Goal: Information Seeking & Learning: Learn about a topic

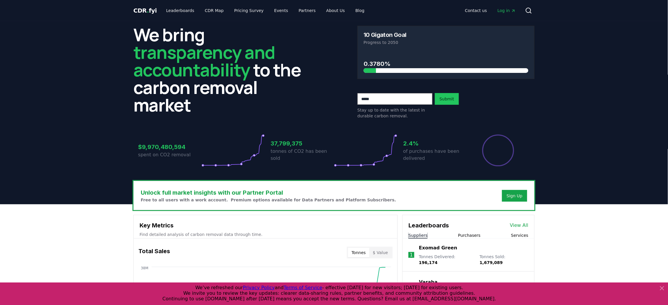
click at [524, 223] on link "View All" at bounding box center [519, 225] width 18 height 7
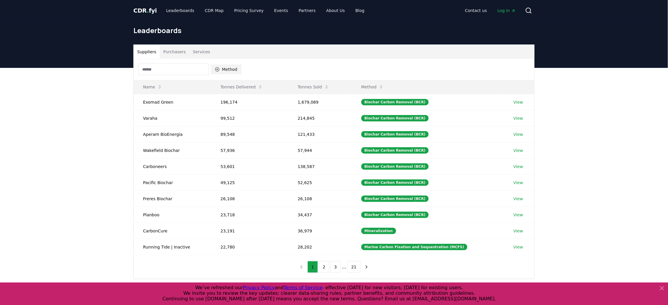
click at [228, 69] on button "Method" at bounding box center [226, 69] width 30 height 9
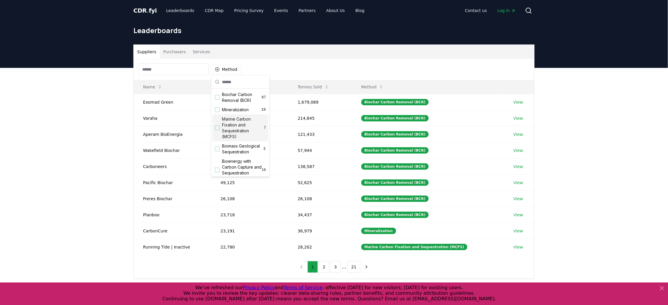
scroll to position [206, 0]
click at [216, 127] on div "Suggestions" at bounding box center [217, 129] width 5 height 5
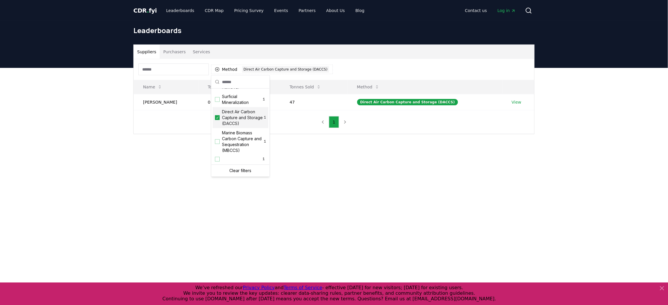
click at [92, 120] on div "Suppliers Purchasers Services Method 1 Direct Air Carbon Capture and Storage (D…" at bounding box center [334, 113] width 668 height 90
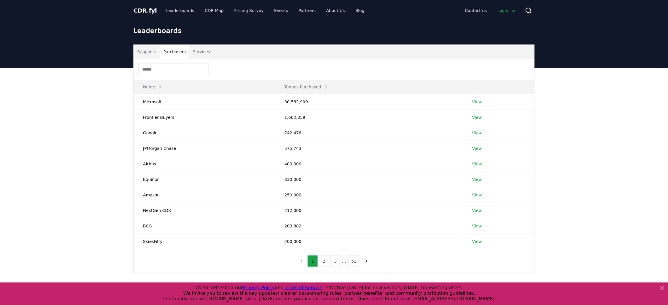
click at [173, 54] on button "Purchasers" at bounding box center [175, 52] width 30 height 14
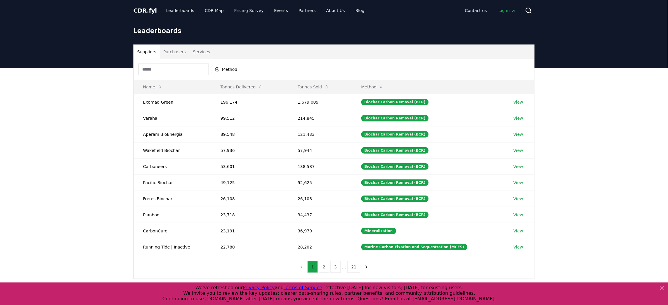
click at [139, 52] on button "Suppliers" at bounding box center [147, 52] width 26 height 14
click at [176, 53] on button "Purchasers" at bounding box center [175, 52] width 30 height 14
click at [152, 53] on button "Suppliers" at bounding box center [147, 52] width 26 height 14
click at [201, 51] on button "Services" at bounding box center [201, 52] width 24 height 14
click at [150, 52] on button "Suppliers" at bounding box center [147, 52] width 26 height 14
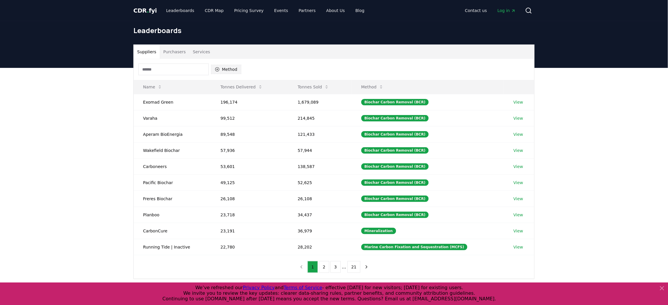
click at [224, 67] on button "Method" at bounding box center [226, 69] width 30 height 9
click at [238, 125] on span "Direct Air Carbon Capture and Storage (DACCS)" at bounding box center [243, 130] width 42 height 18
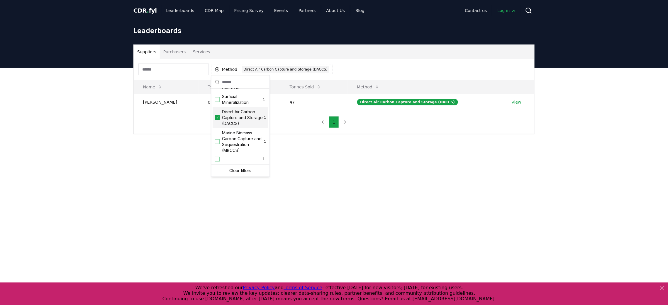
click at [136, 194] on main "Suppliers Purchasers Services Method 1 Direct Air Carbon Capture and Storage (D…" at bounding box center [334, 220] width 668 height 305
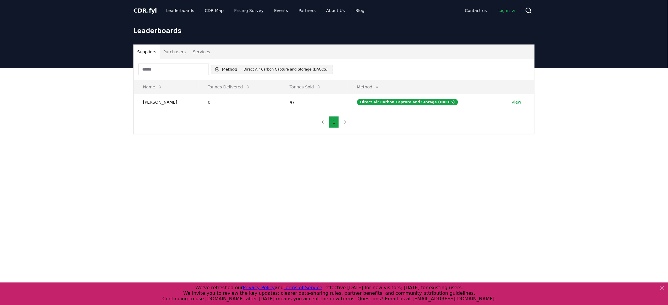
click at [266, 71] on div "Direct Air Carbon Capture and Storage (DACCS)" at bounding box center [285, 69] width 87 height 6
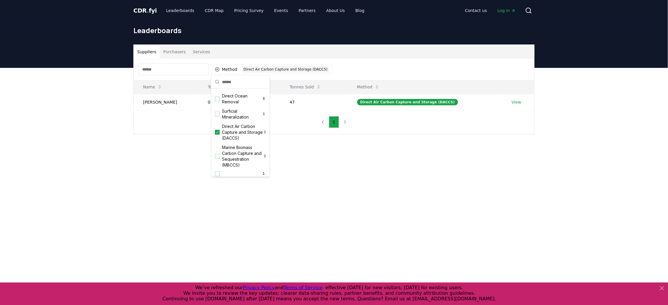
scroll to position [192, 0]
click at [219, 123] on icon "Suggestions" at bounding box center [217, 120] width 4 height 5
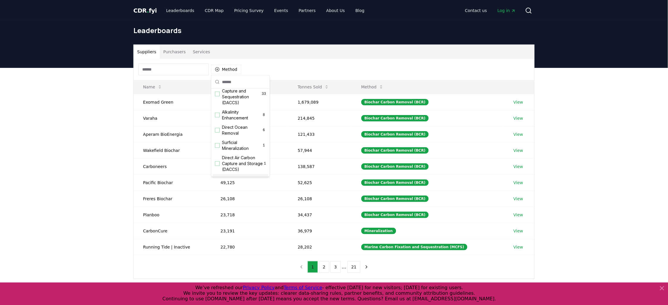
scroll to position [146, 0]
click at [238, 109] on span "Direct Air Carbon Capture and Sequestration (DACCS)" at bounding box center [242, 97] width 40 height 23
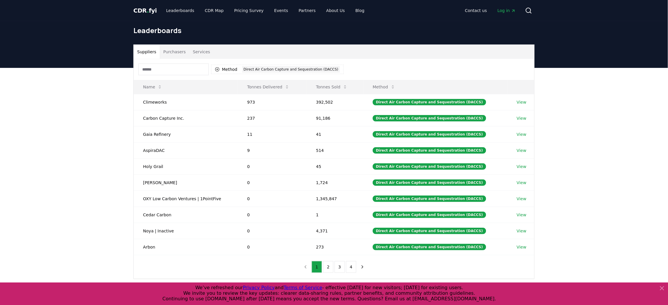
click at [86, 121] on div "Suppliers Purchasers Services Method 1 Direct Air Carbon Capture and Sequestrat…" at bounding box center [334, 185] width 668 height 235
click at [335, 86] on button "Tonnes Sold" at bounding box center [331, 87] width 41 height 12
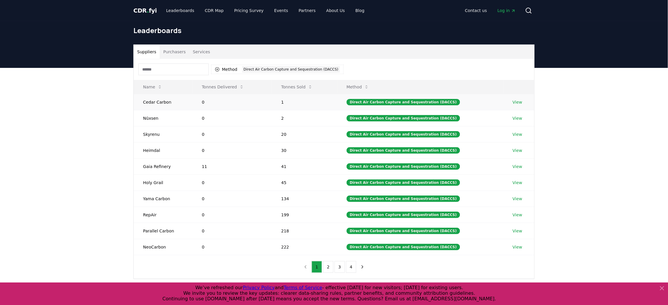
click at [297, 94] on td "1" at bounding box center [304, 102] width 65 height 16
click at [295, 87] on button "Tonnes Sold" at bounding box center [296, 87] width 41 height 12
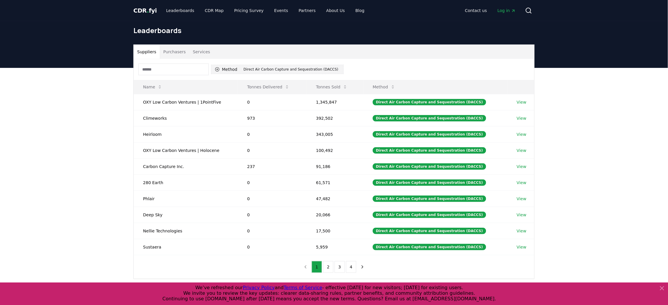
click at [253, 70] on div "Direct Air Carbon Capture and Sequestration (DACCS)" at bounding box center [291, 69] width 98 height 6
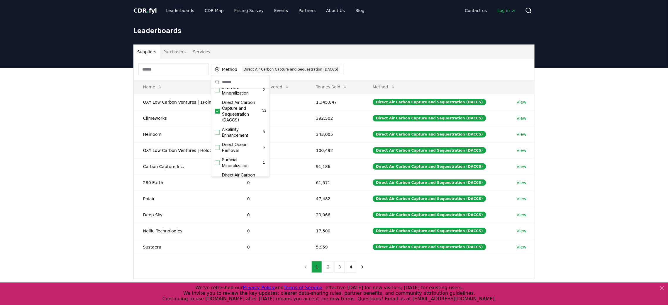
scroll to position [132, 0]
click at [213, 124] on div "Direct Air Carbon Capture and Sequestration (DACCS) 33" at bounding box center [240, 110] width 56 height 27
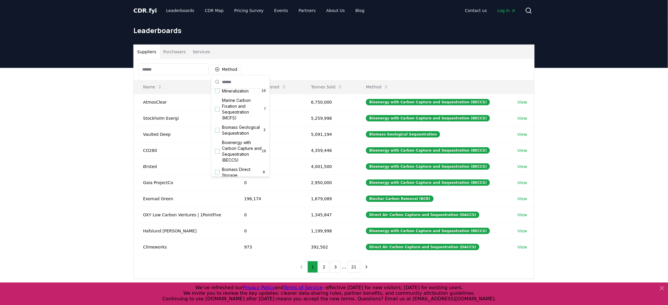
scroll to position [24, 0]
click at [217, 148] on div "Suggestions" at bounding box center [217, 146] width 5 height 5
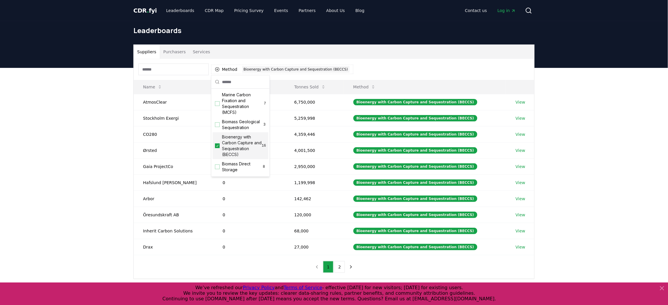
click at [105, 154] on div "Suppliers Purchasers Services Method 1 Bioenergy with Carbon Capture and Seques…" at bounding box center [334, 185] width 668 height 235
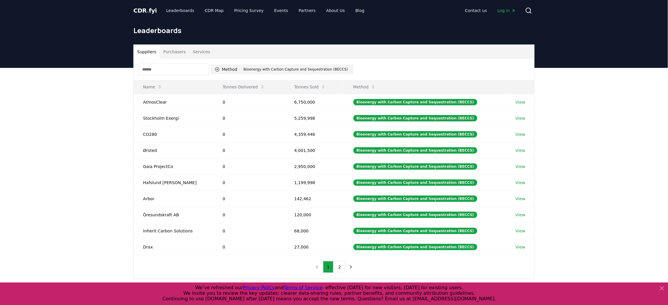
click at [256, 69] on div "Bioenergy with Carbon Capture and Sequestration (BECCS)" at bounding box center [295, 69] width 107 height 6
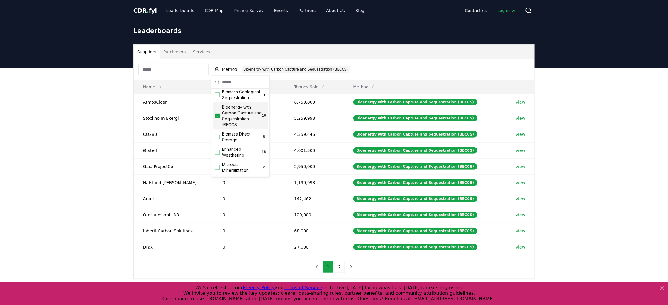
click at [218, 127] on div "Bioenergy with Carbon Capture and Sequestration (BECCS) 16" at bounding box center [240, 116] width 56 height 27
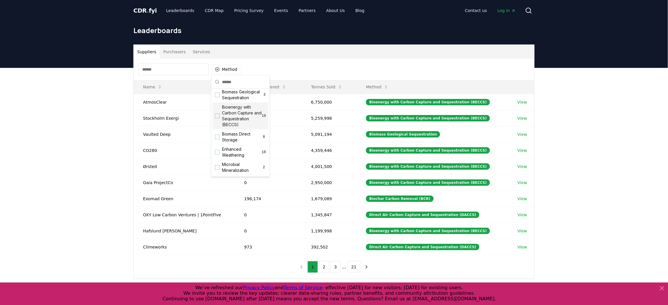
scroll to position [0, 0]
click at [218, 98] on div "Suggestions" at bounding box center [217, 97] width 5 height 5
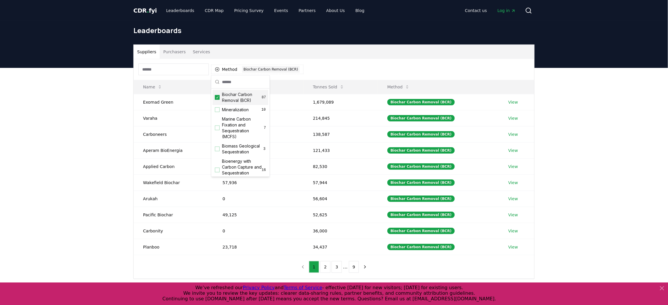
click at [410, 31] on h1 "Leaderboards" at bounding box center [333, 30] width 401 height 9
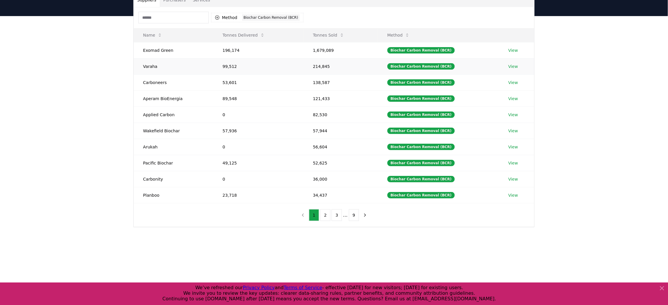
scroll to position [49, 0]
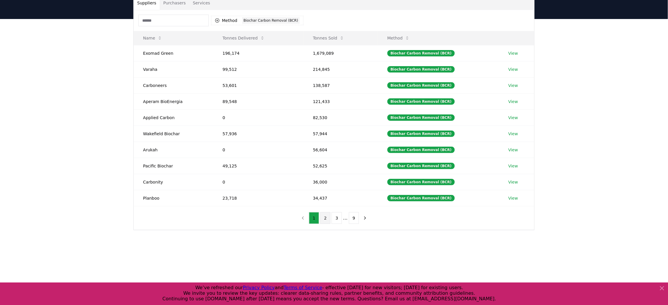
click at [326, 218] on button "2" at bounding box center [325, 218] width 10 height 12
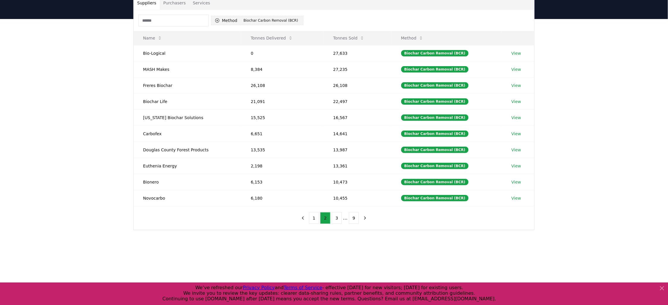
click at [267, 25] on button "Method 1 Biochar Carbon Removal (BCR)" at bounding box center [257, 20] width 92 height 9
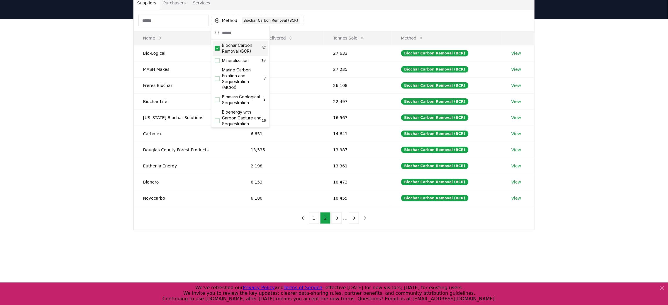
click at [219, 43] on div "Biochar Carbon Removal (BCR) 87" at bounding box center [240, 48] width 56 height 15
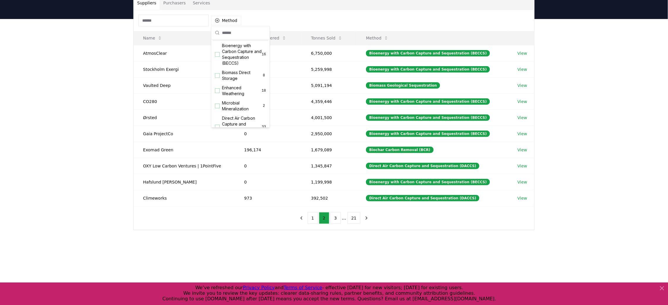
scroll to position [72, 0]
click at [228, 91] on span "Enhanced Weathering" at bounding box center [242, 86] width 40 height 12
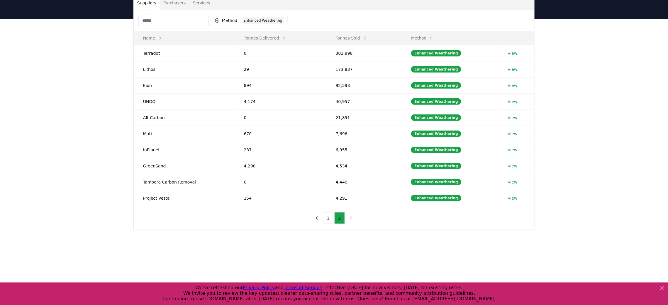
click at [103, 105] on div "Suppliers Purchasers Services Method 1 Enhanced Weathering Name Tonnes Delivere…" at bounding box center [334, 136] width 668 height 235
